Goal: Download file/media

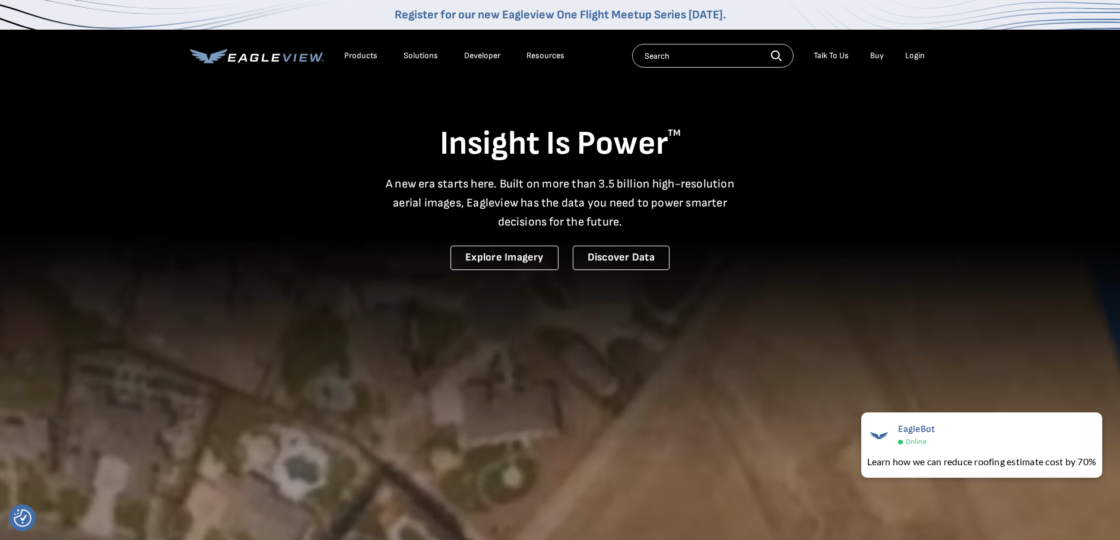
click at [916, 50] on div "Login" at bounding box center [915, 55] width 20 height 11
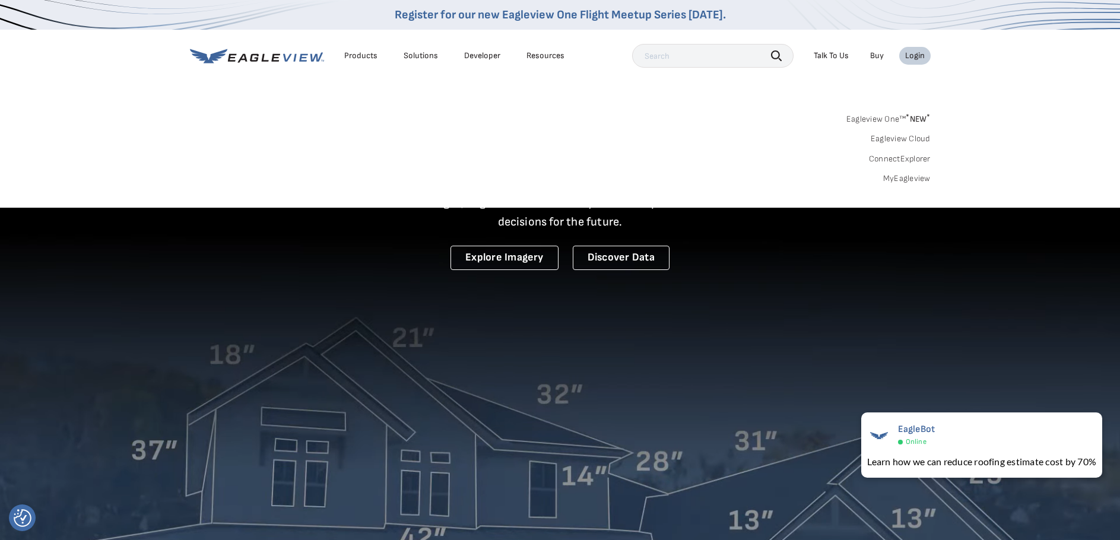
click at [896, 176] on link "MyEagleview" at bounding box center [906, 178] width 47 height 11
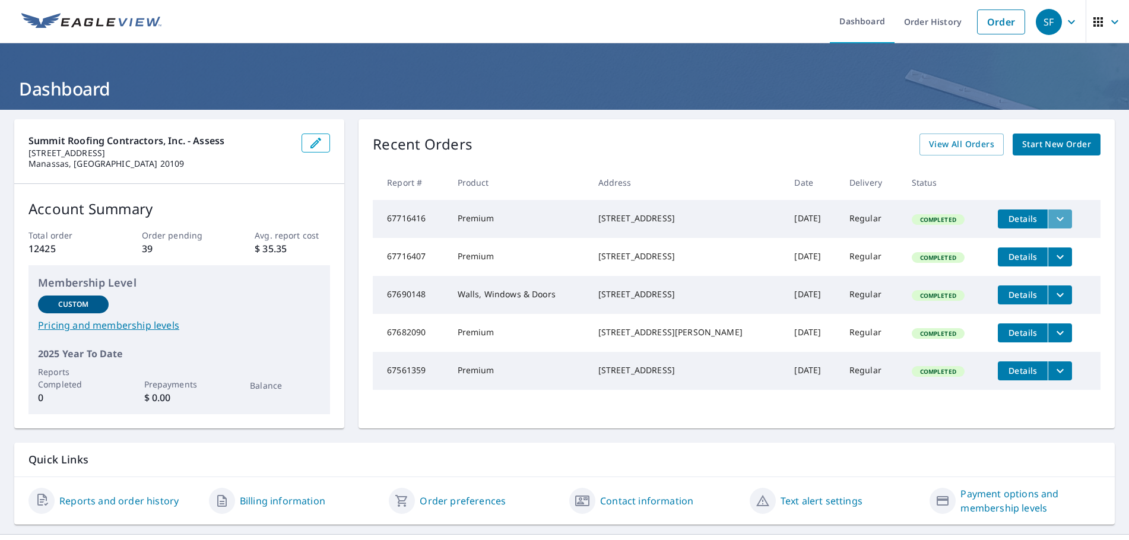
click at [1053, 218] on icon "filesDropdownBtn-67716416" at bounding box center [1060, 219] width 14 height 14
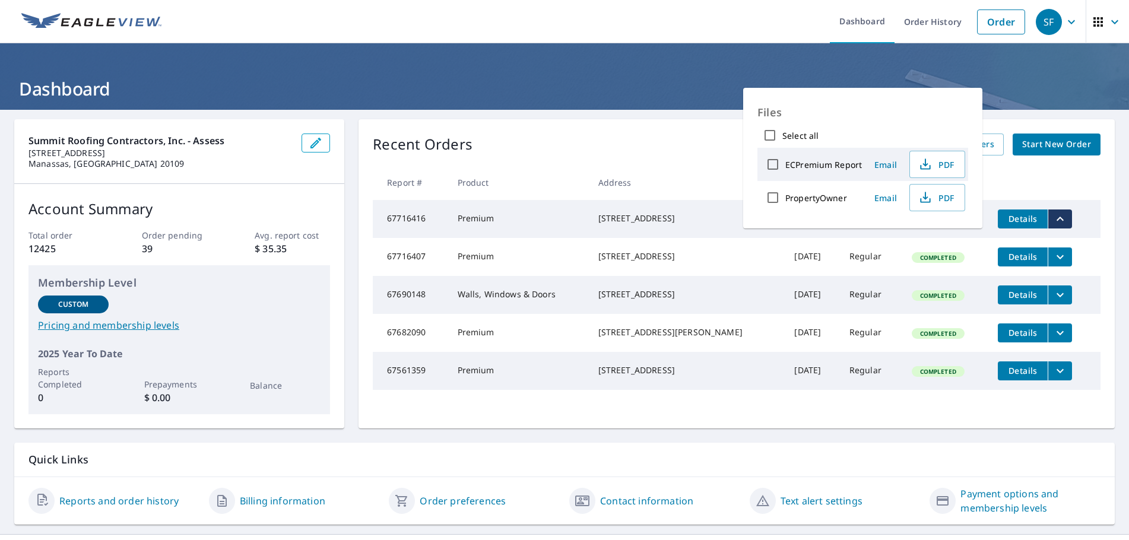
click at [774, 164] on input "ECPremium Report" at bounding box center [772, 164] width 25 height 25
checkbox input "true"
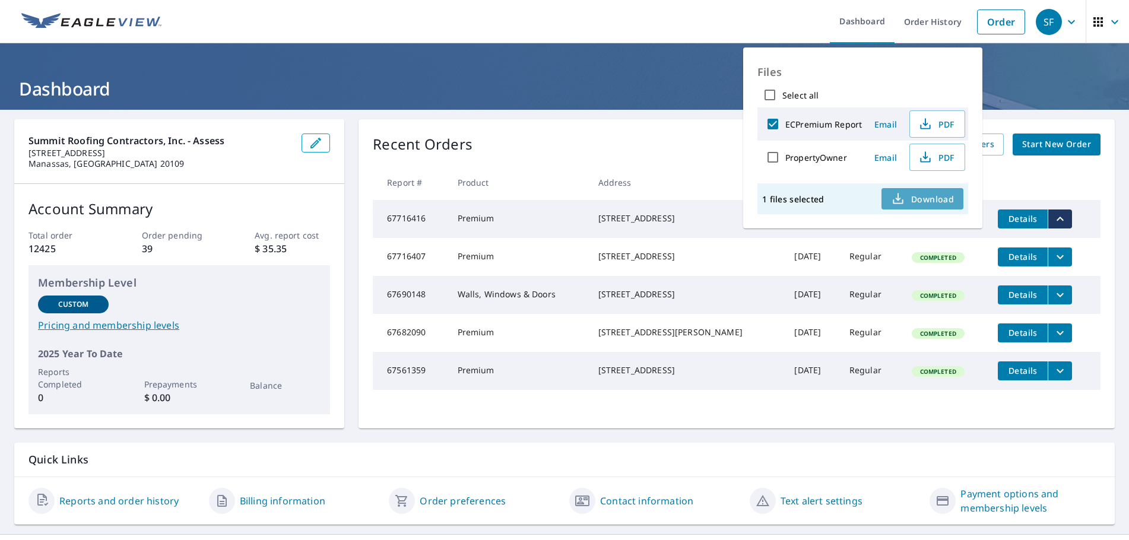
click at [917, 202] on span "Download" at bounding box center [922, 199] width 63 height 14
click at [689, 166] on th "Address" at bounding box center [687, 182] width 196 height 35
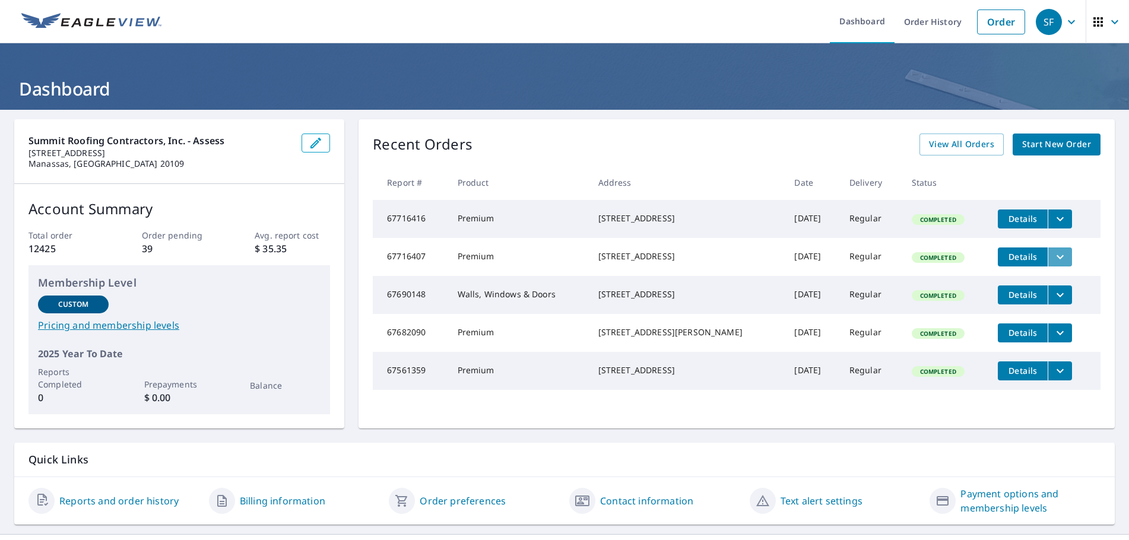
click at [1053, 260] on icon "filesDropdownBtn-67716407" at bounding box center [1060, 257] width 14 height 14
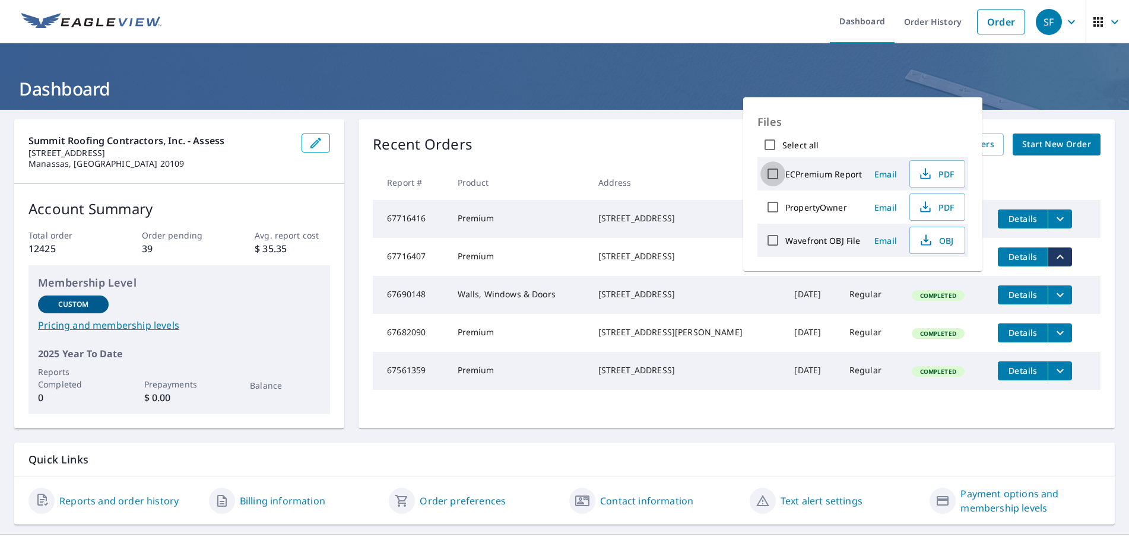
drag, startPoint x: 773, startPoint y: 177, endPoint x: 825, endPoint y: 200, distance: 57.1
click at [773, 176] on input "ECPremium Report" at bounding box center [772, 173] width 25 height 25
checkbox input "true"
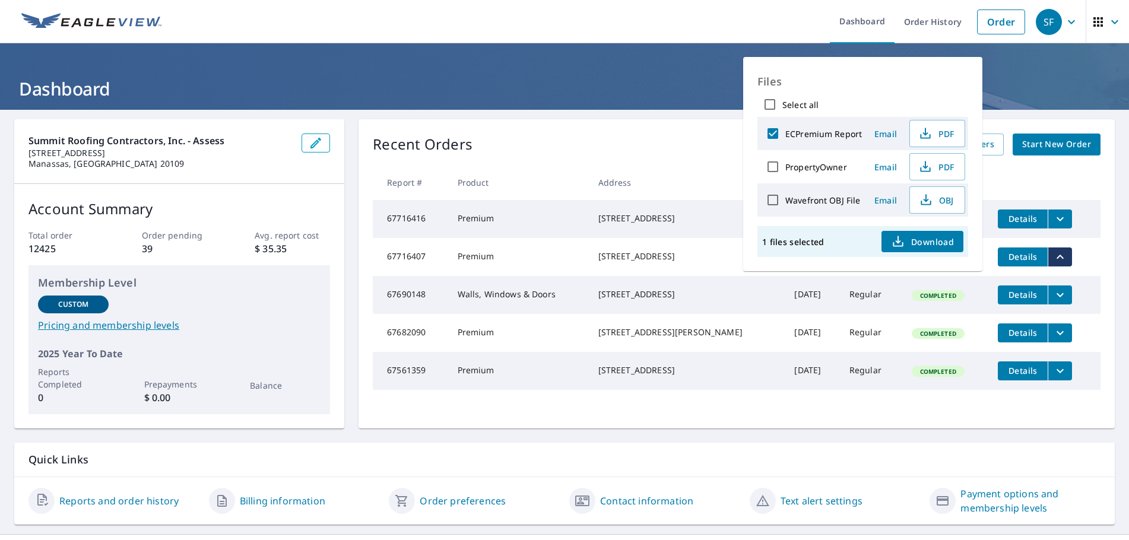
click at [911, 237] on span "Download" at bounding box center [922, 241] width 63 height 14
click at [696, 78] on h1 "Dashboard" at bounding box center [564, 89] width 1100 height 24
